Goal: Transaction & Acquisition: Purchase product/service

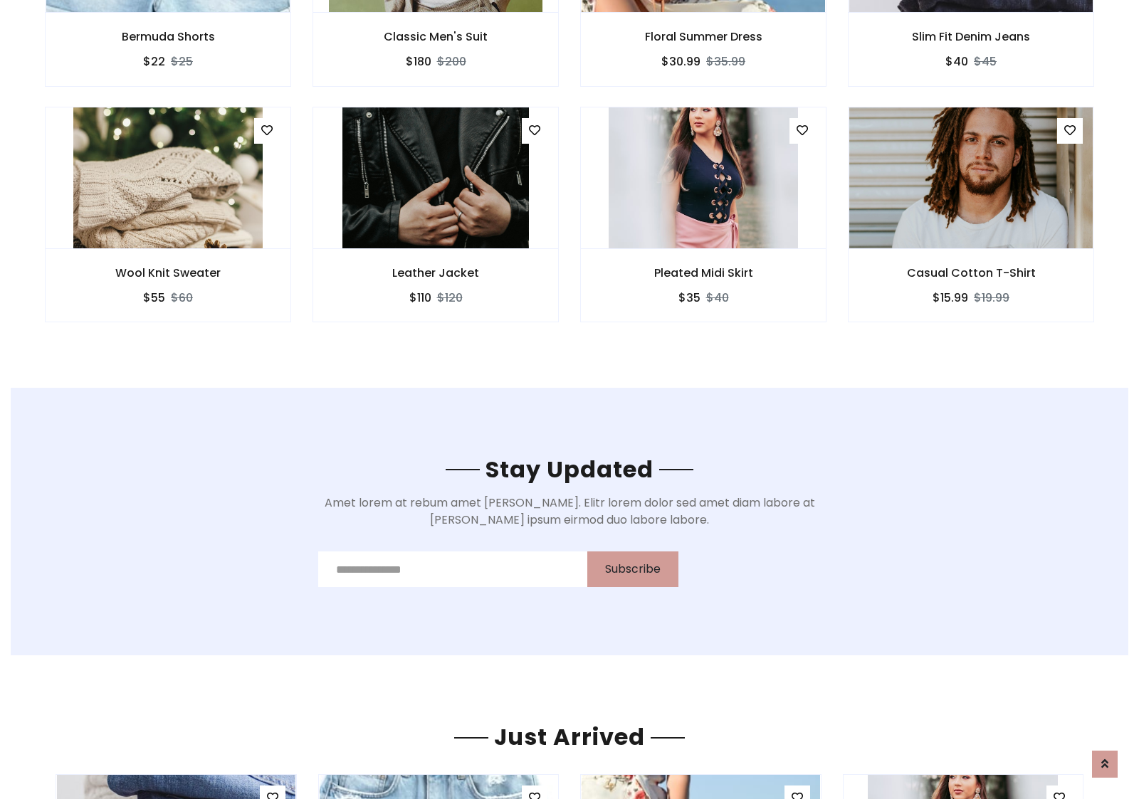
scroll to position [2144, 0]
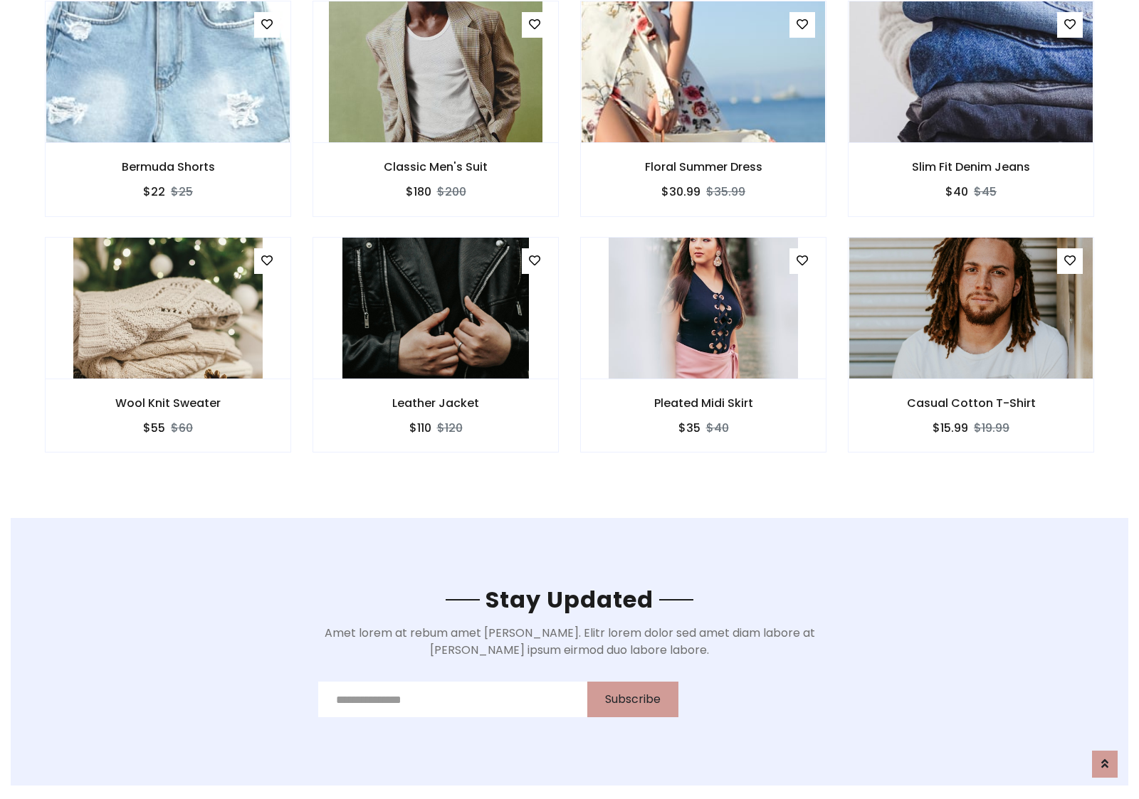
click at [569, 241] on div "Pleated Midi Skirt $35 $40" at bounding box center [703, 355] width 268 height 236
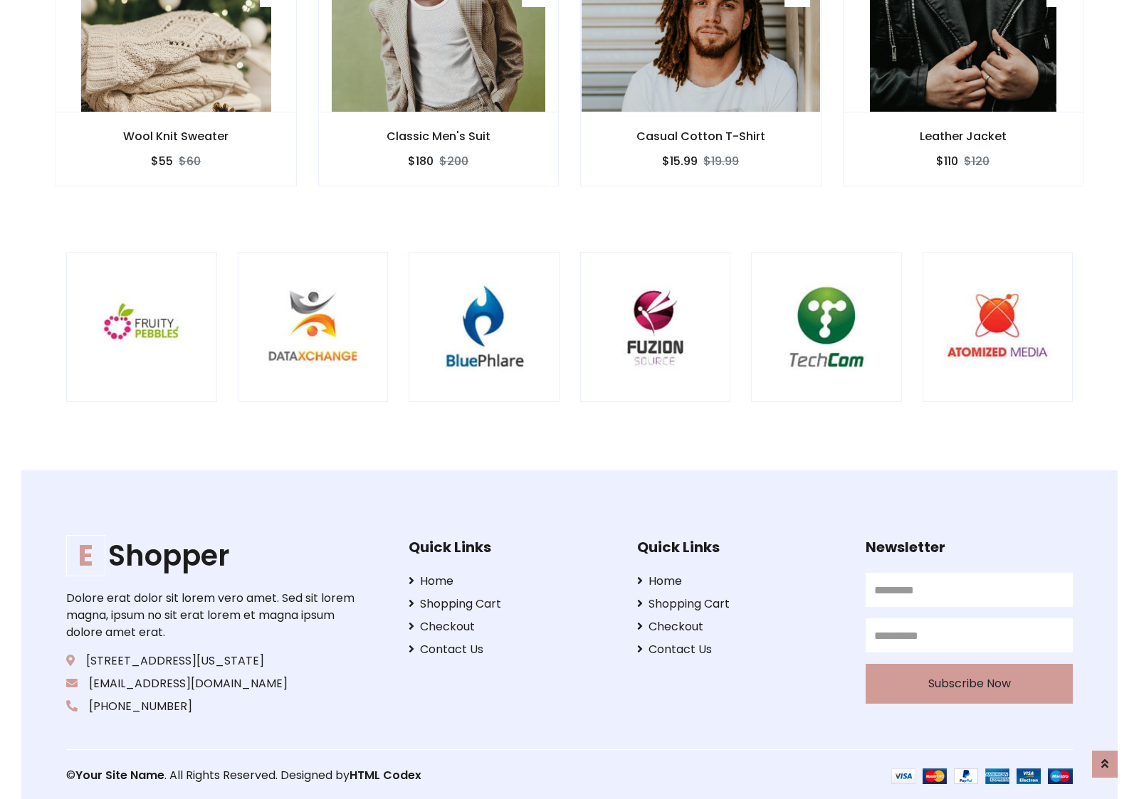
scroll to position [2710, 0]
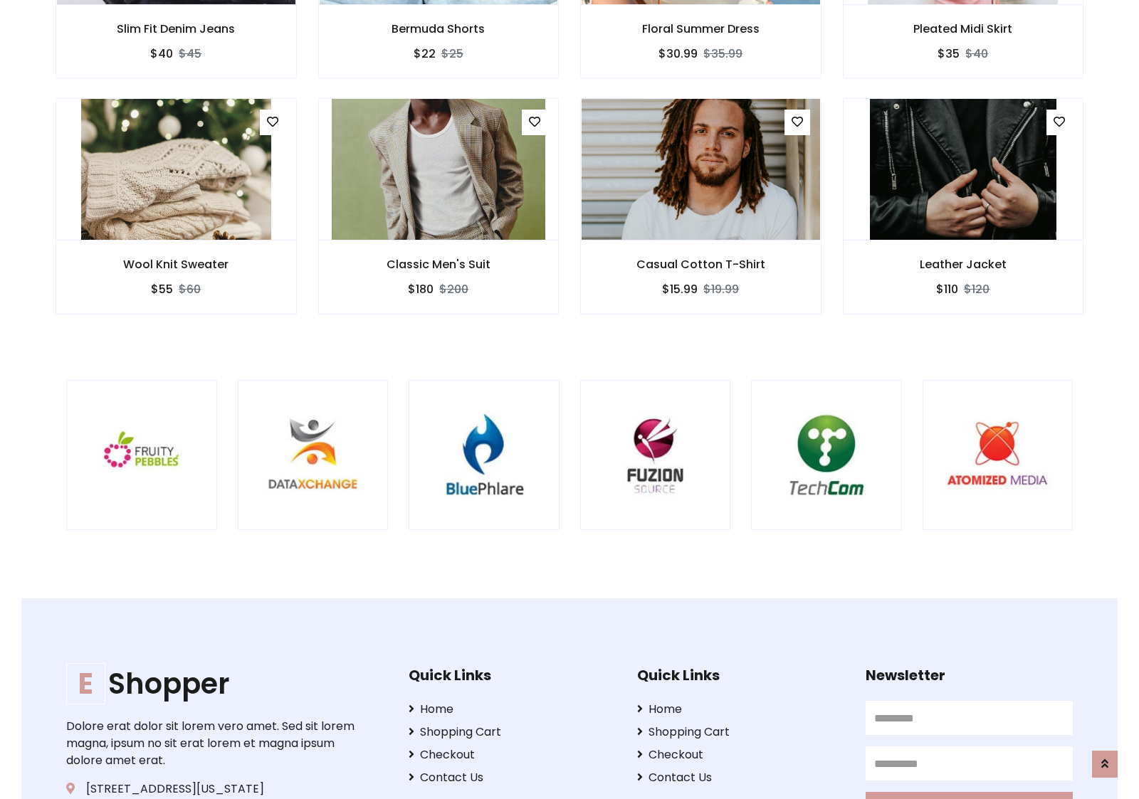
click at [569, 399] on div at bounding box center [751, 455] width 3424 height 151
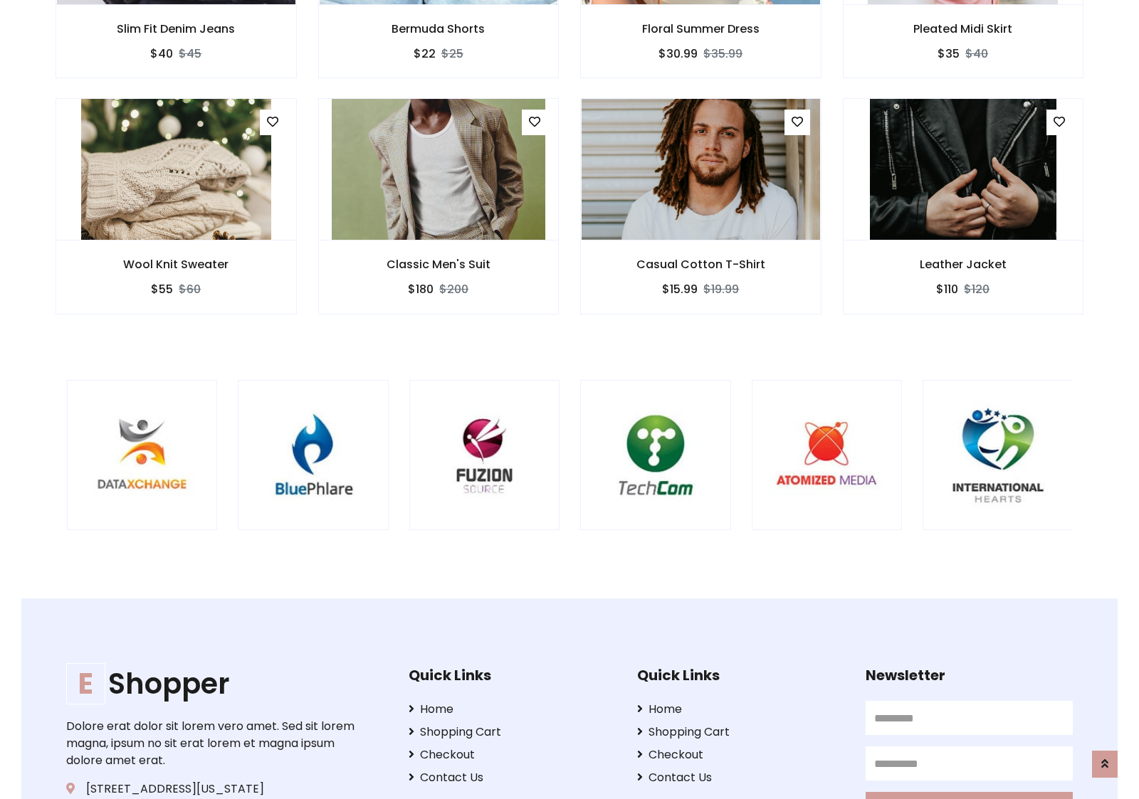
click at [569, 399] on div at bounding box center [580, 455] width 3424 height 151
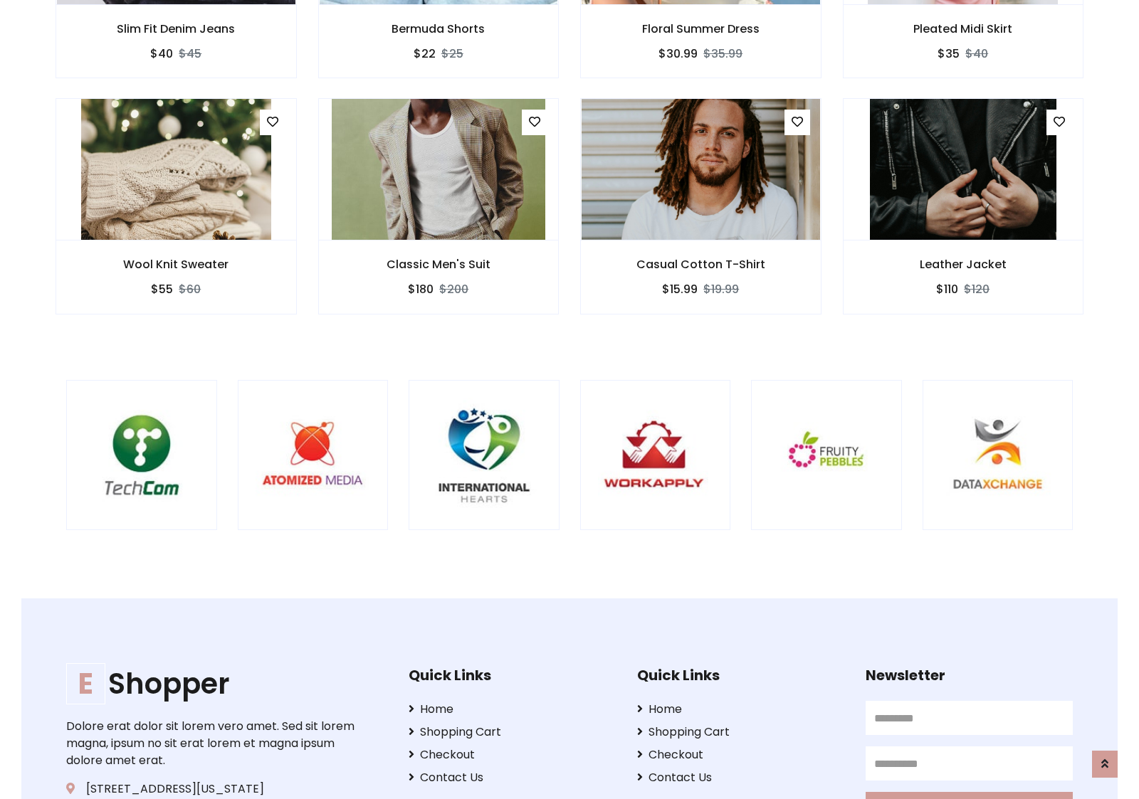
scroll to position [0, 0]
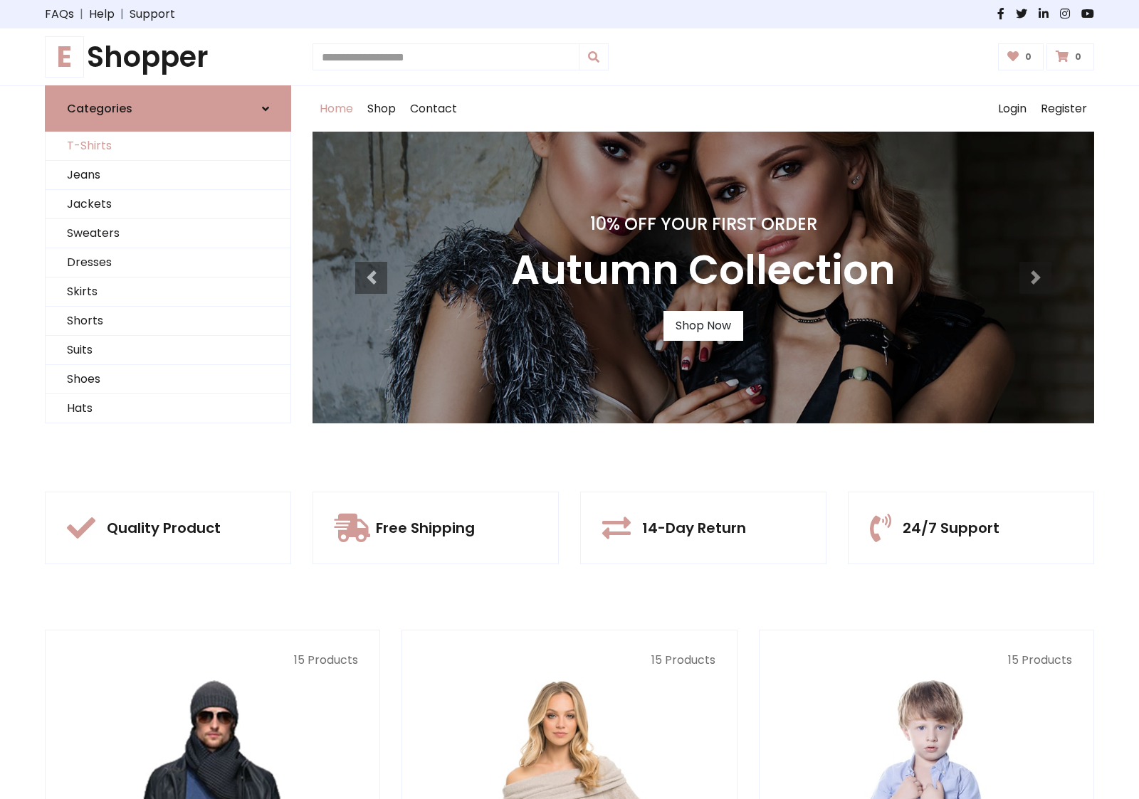
click at [168, 146] on link "T-Shirts" at bounding box center [168, 146] width 245 height 29
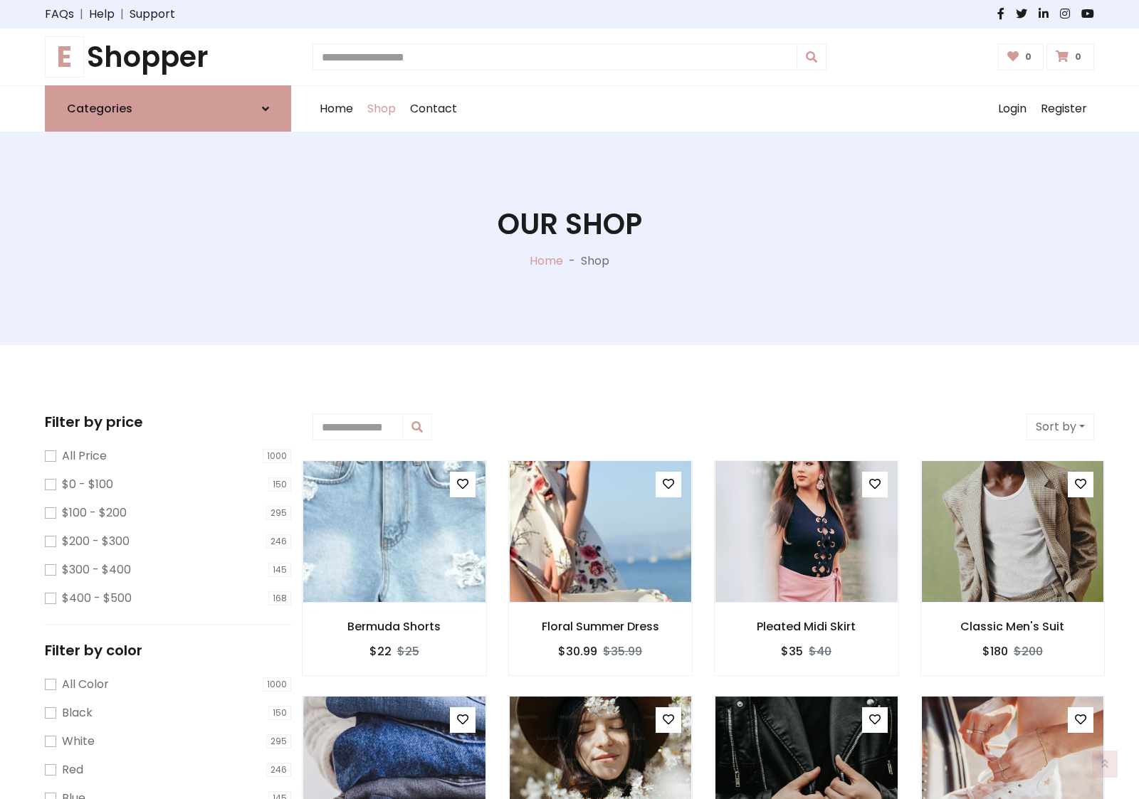
scroll to position [571, 0]
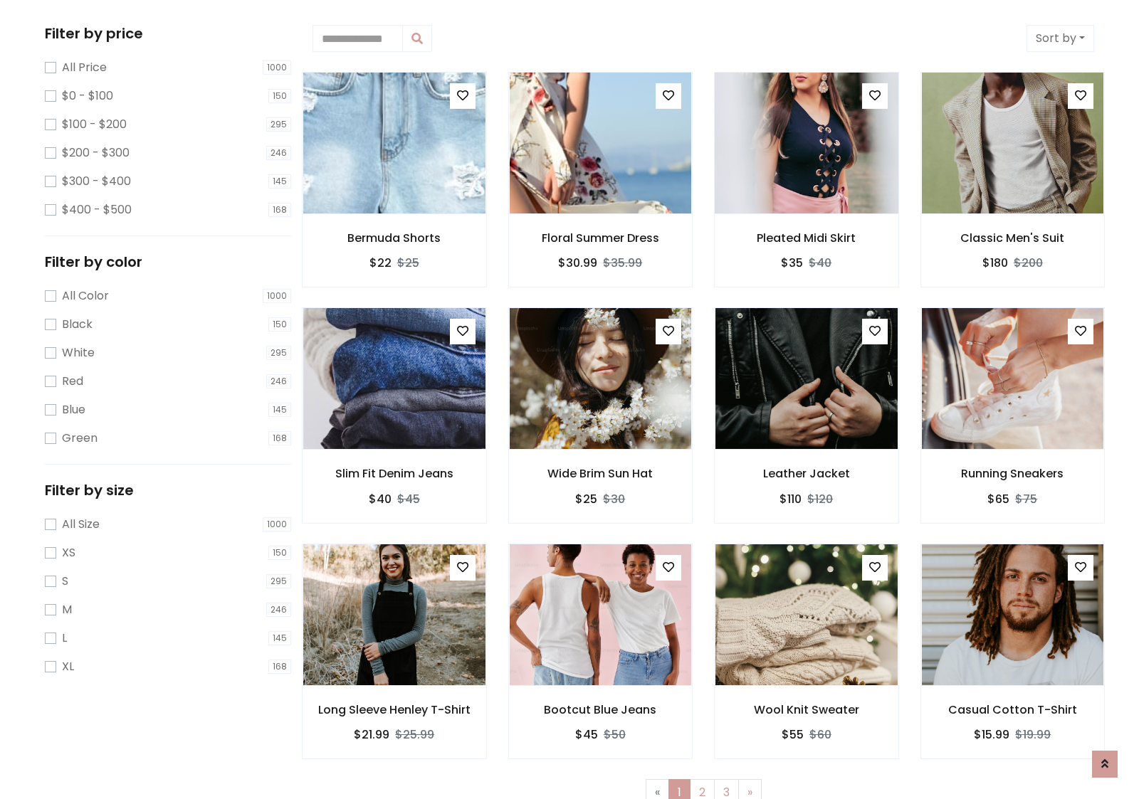
scroll to position [0, 0]
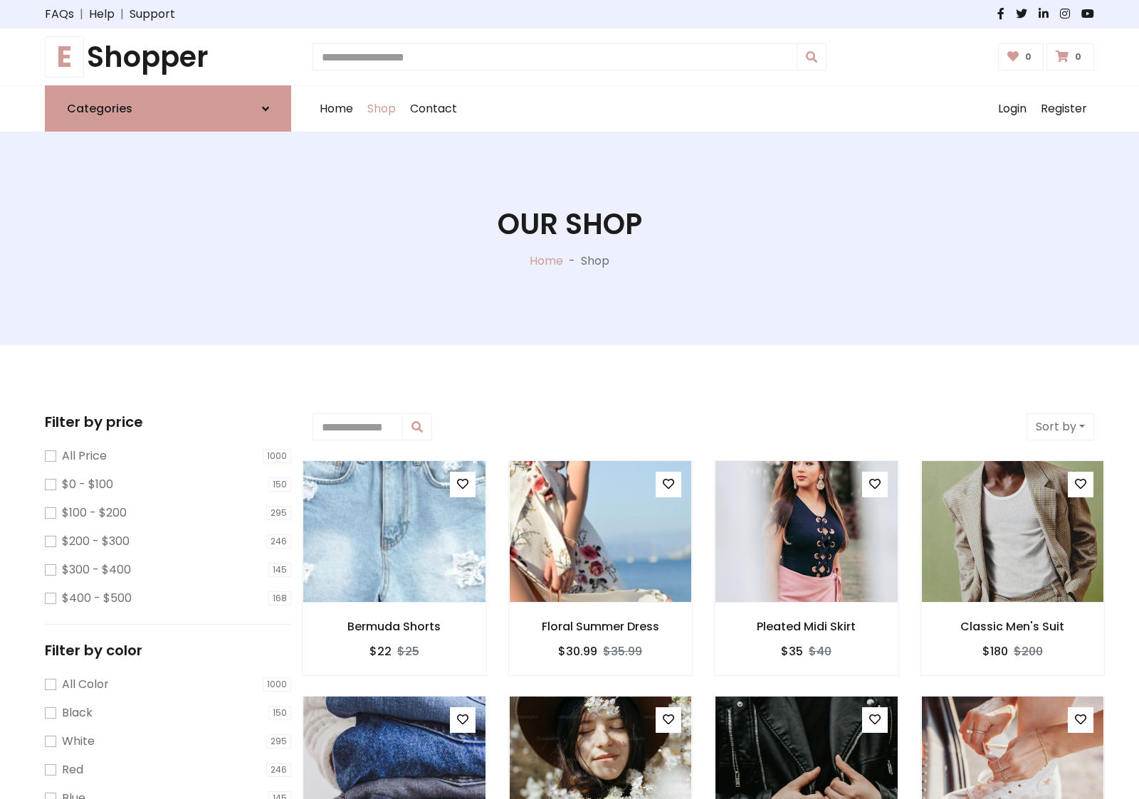
click at [168, 57] on h1 "E Shopper" at bounding box center [168, 57] width 246 height 34
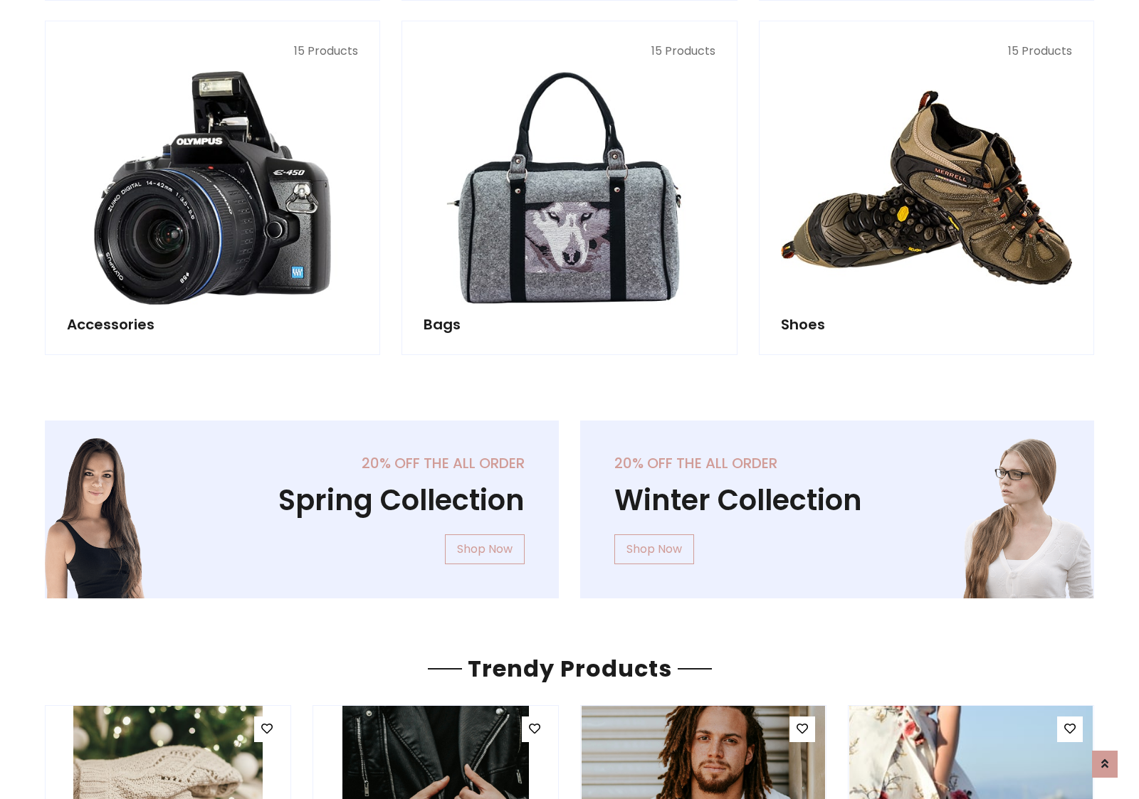
scroll to position [1383, 0]
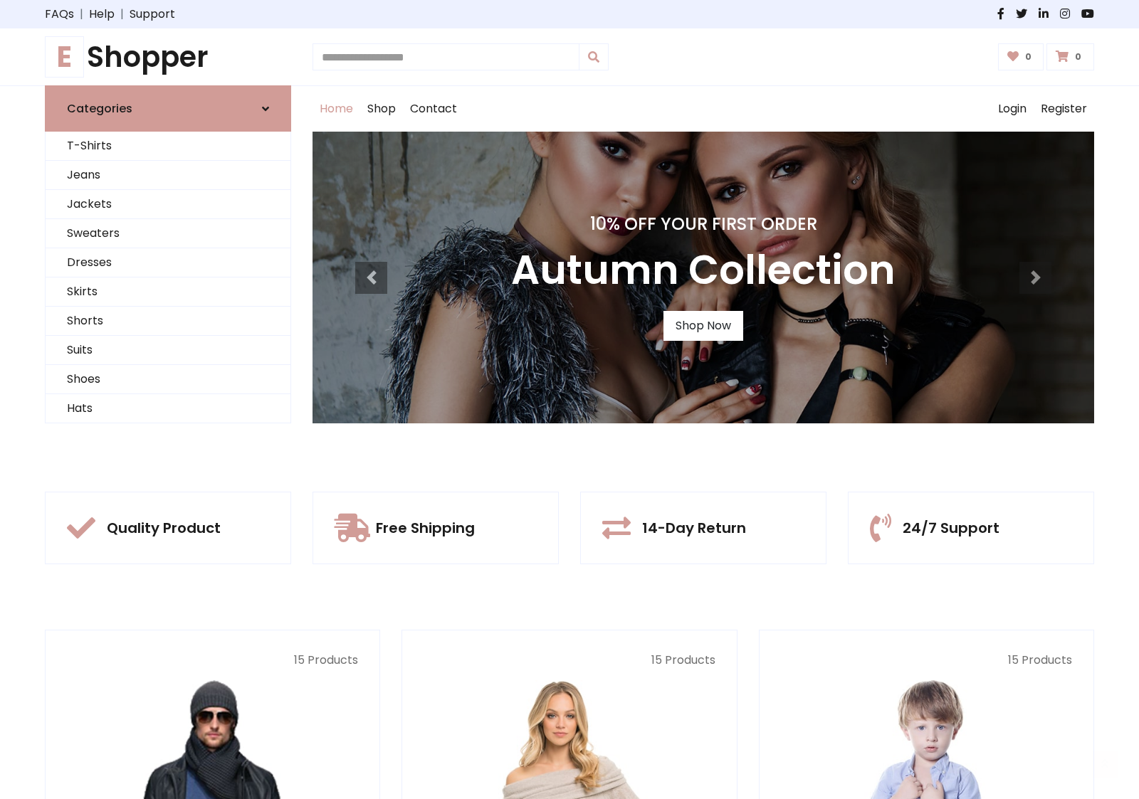
scroll to position [467, 0]
